Goal: Information Seeking & Learning: Learn about a topic

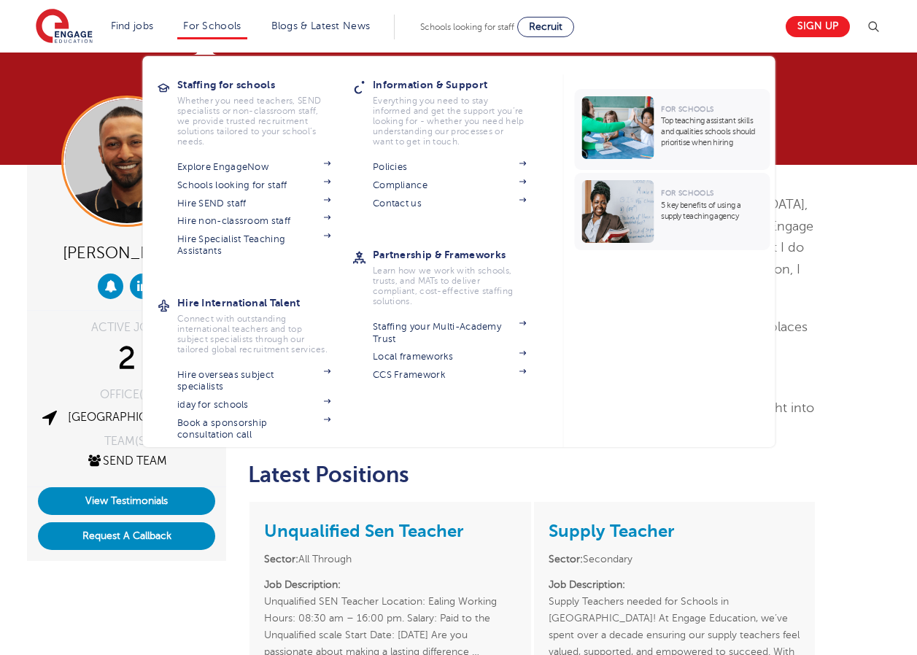
scroll to position [252, 0]
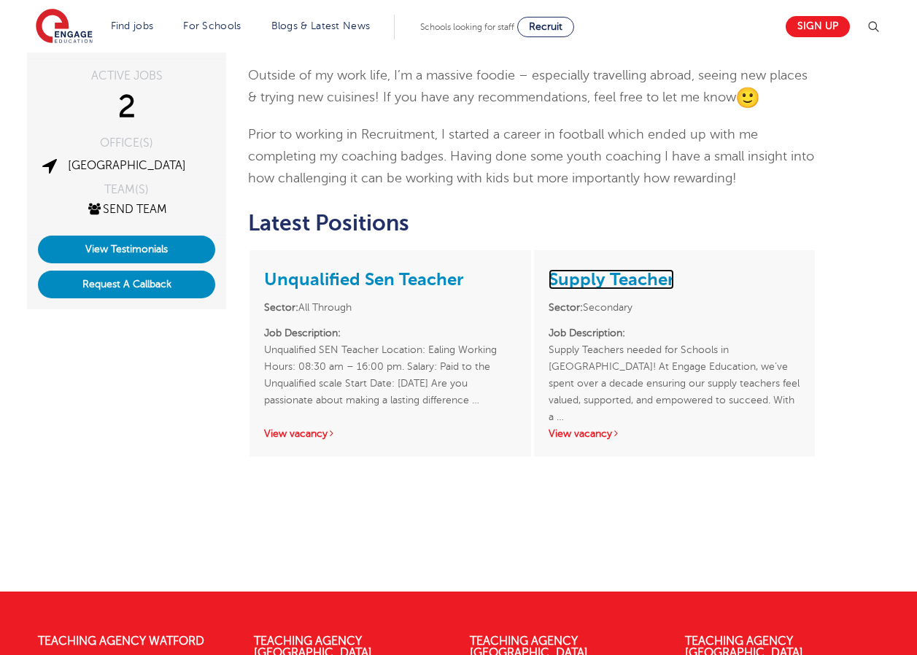
click at [578, 274] on link "Supply Teacher" at bounding box center [612, 279] width 126 height 20
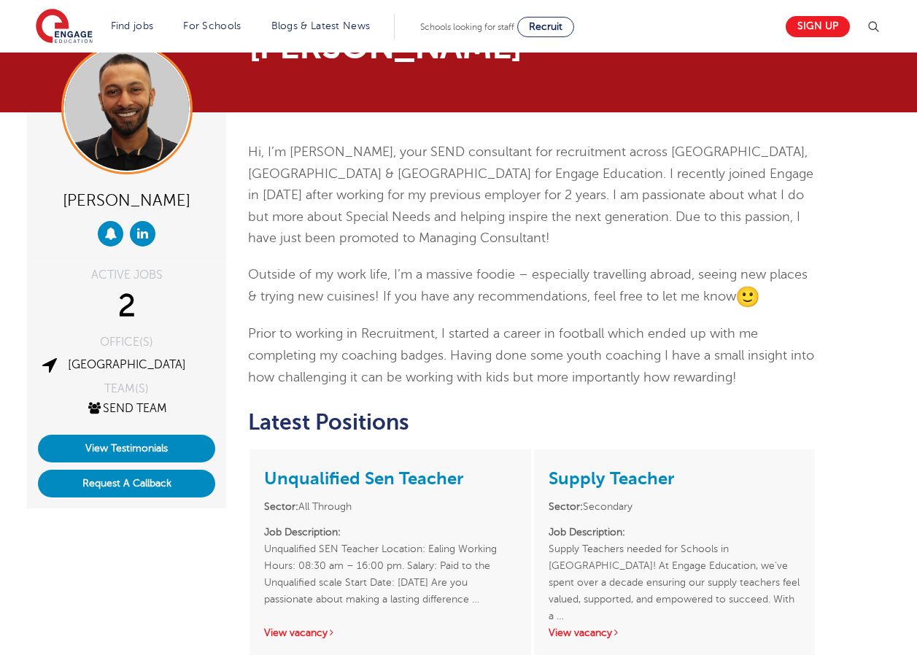
scroll to position [26, 0]
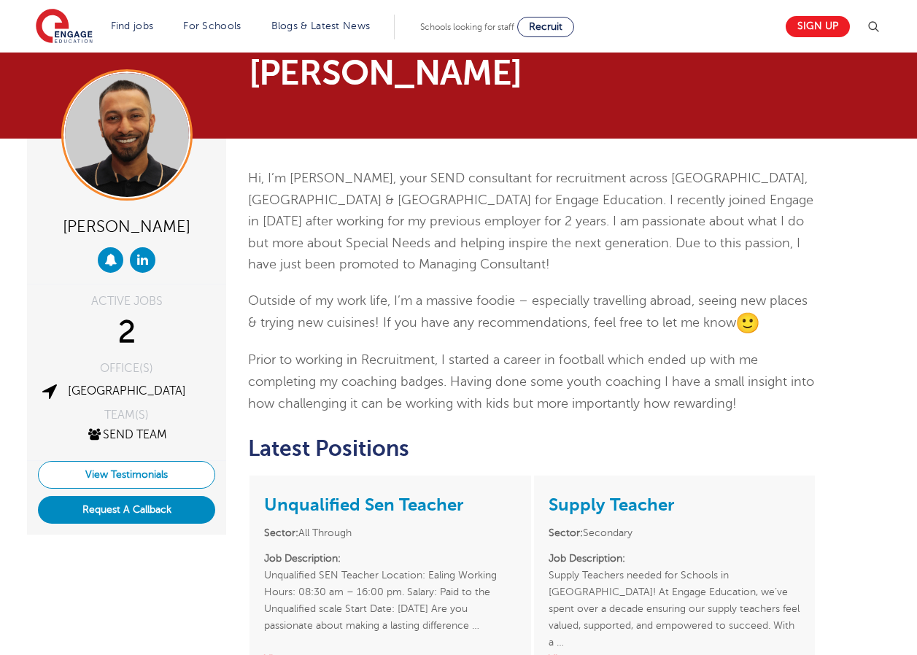
click at [172, 472] on link "View Testimonials" at bounding box center [126, 475] width 177 height 28
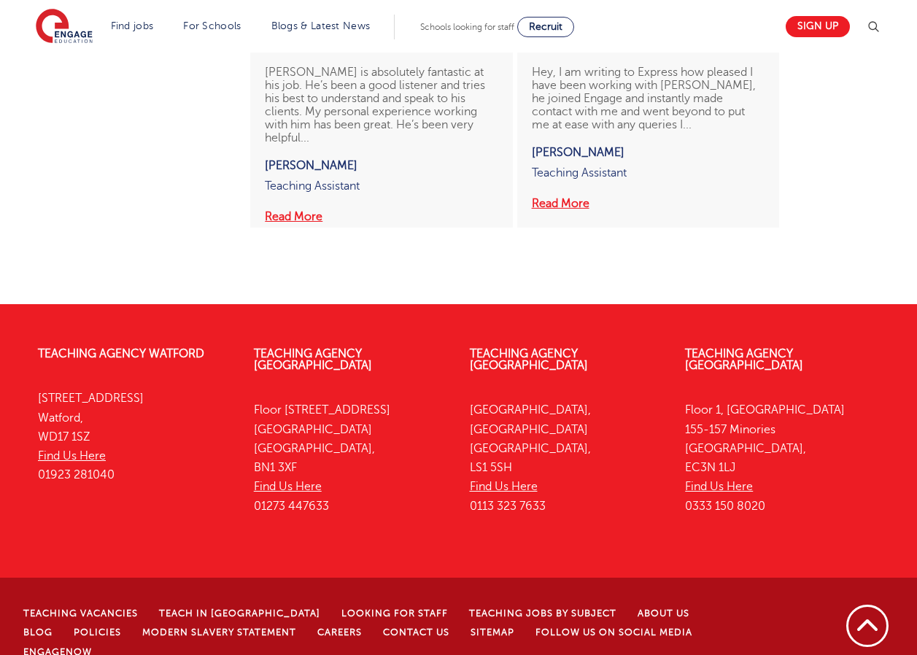
scroll to position [1346, 0]
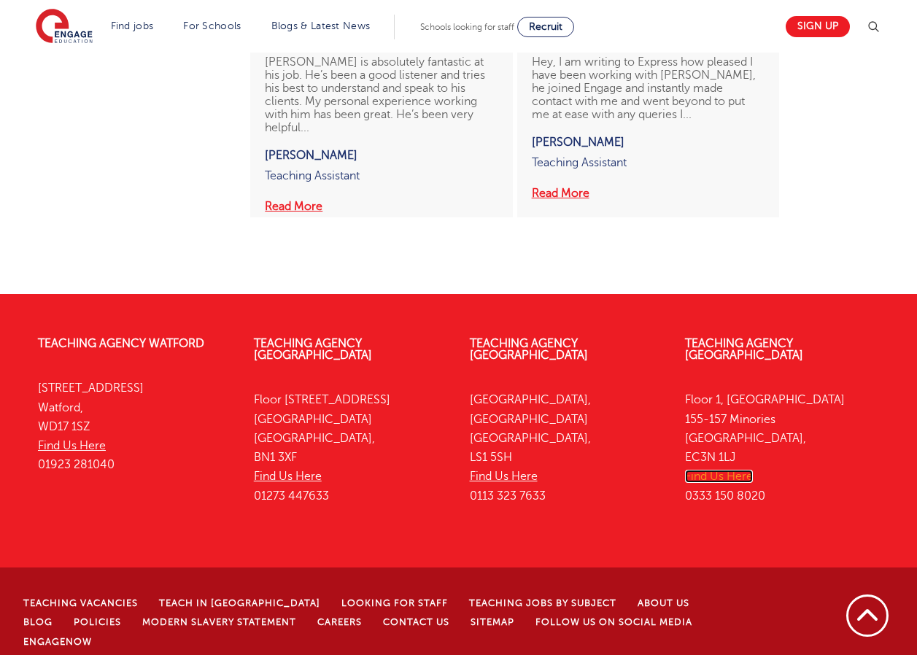
click at [734, 470] on link "Find Us Here" at bounding box center [719, 476] width 68 height 13
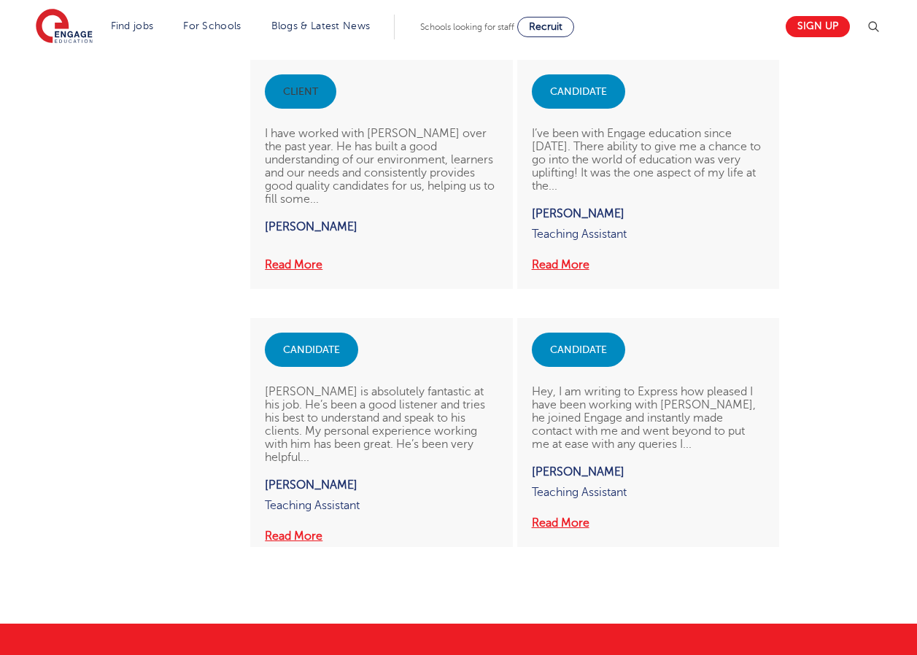
scroll to position [981, 0]
